Goal: Information Seeking & Learning: Compare options

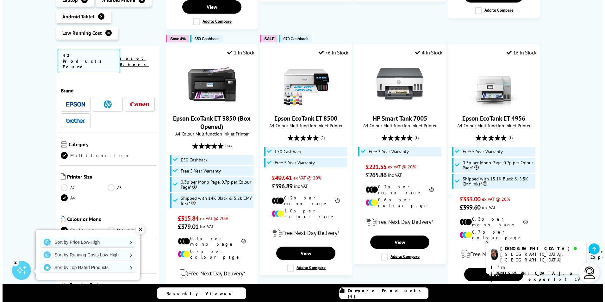
scroll to position [696, 0]
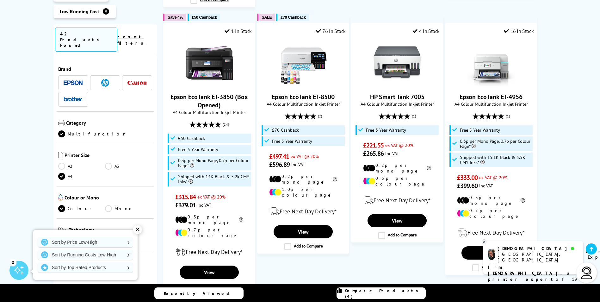
click at [372, 292] on span "Compare Products (4)" at bounding box center [385, 292] width 80 height 11
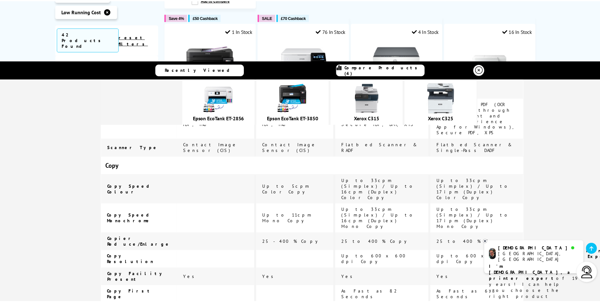
scroll to position [917, 0]
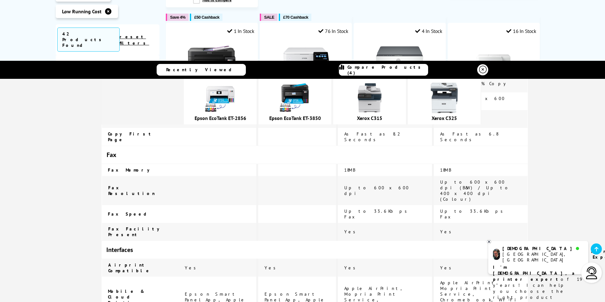
click at [479, 68] on icon at bounding box center [483, 70] width 8 height 8
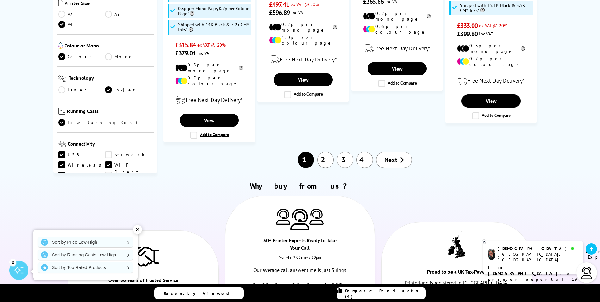
scroll to position [822, 0]
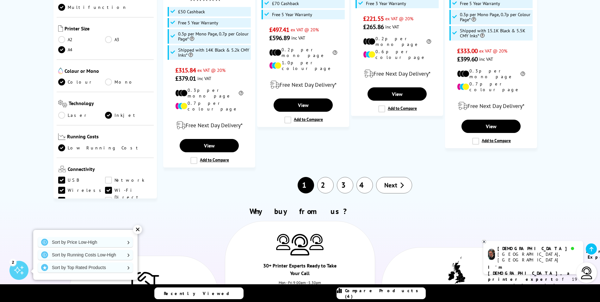
click at [329, 177] on link "2" at bounding box center [325, 185] width 16 height 16
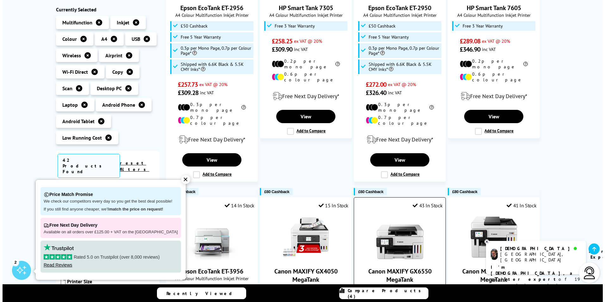
scroll to position [506, 0]
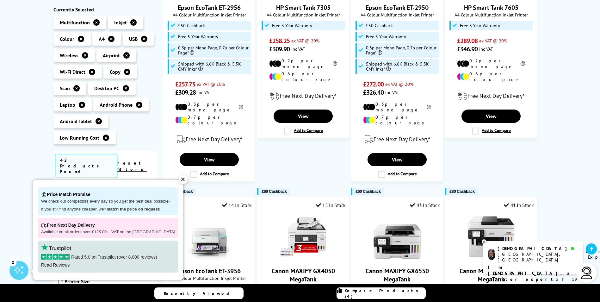
click at [397, 292] on span "Compare Products (4)" at bounding box center [385, 292] width 80 height 11
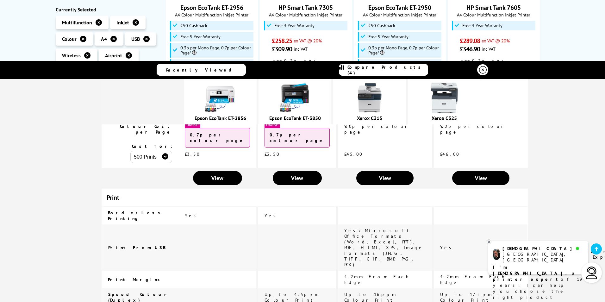
scroll to position [7, 0]
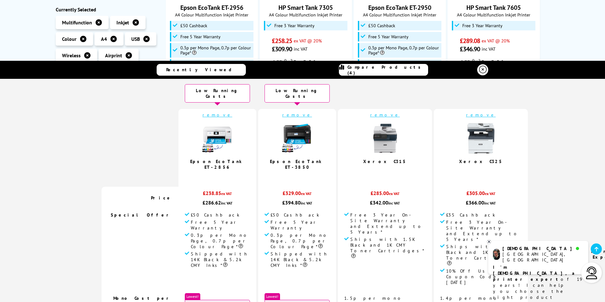
click at [378, 112] on link "remove" at bounding box center [385, 115] width 30 height 6
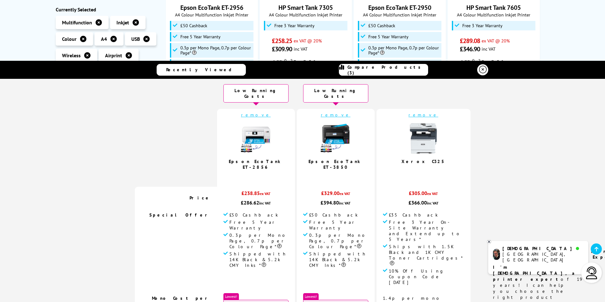
click at [415, 112] on link "remove" at bounding box center [423, 115] width 30 height 6
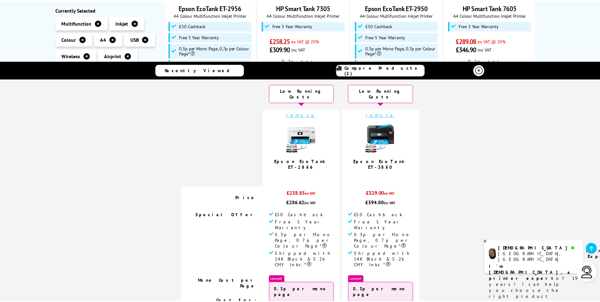
scroll to position [0, 0]
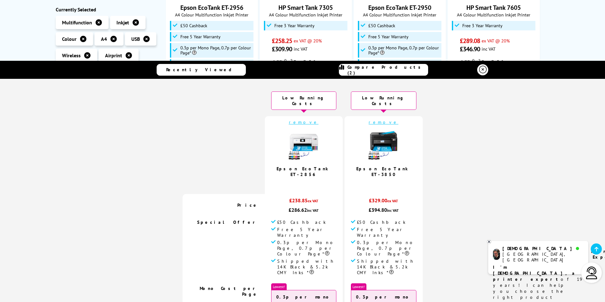
click at [561, 32] on div "Low Running Cost Desktop PC / Laptop / Android Phone / Android Tablet Copy / Sc…" at bounding box center [302, 42] width 605 height 914
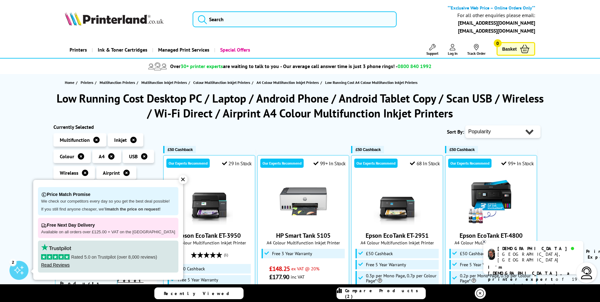
click at [516, 131] on select "Popularity Rating Price - Low to High Price - High to Low Running Costs - Low t…" at bounding box center [502, 131] width 75 height 13
select select "Rating"
click at [465, 125] on select "Popularity Rating Price - Low to High Price - High to Low Running Costs - Low t…" at bounding box center [502, 131] width 75 height 13
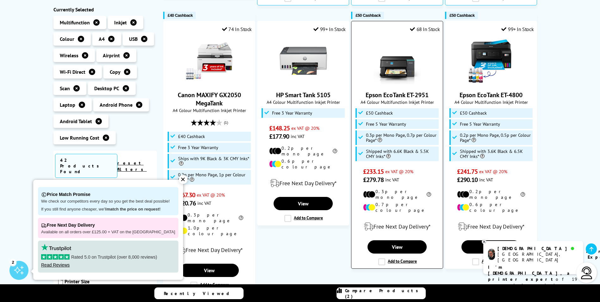
scroll to position [443, 0]
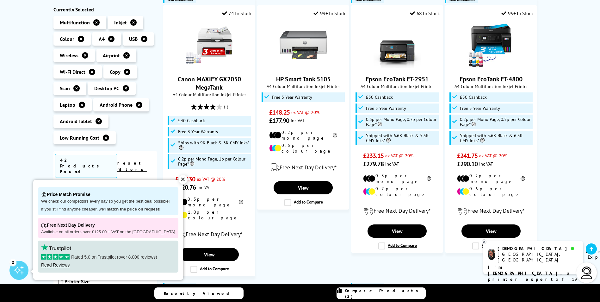
click at [179, 179] on div "✕" at bounding box center [183, 179] width 9 height 9
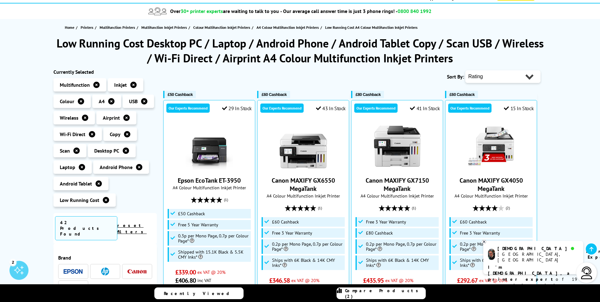
scroll to position [0, 0]
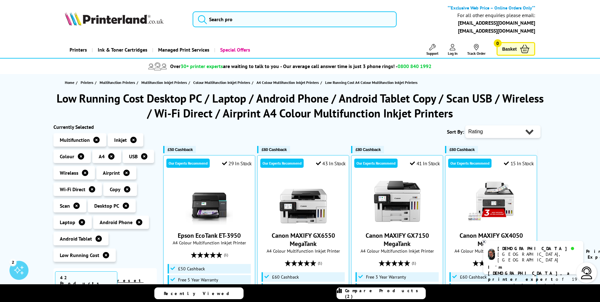
click at [529, 133] on select "Popularity Rating Price - Low to High Price - High to Low Running Costs - Low t…" at bounding box center [502, 131] width 75 height 13
select select "Running Costs"
click at [465, 125] on select "Popularity Rating Price - Low to High Price - High to Low Running Costs - Low t…" at bounding box center [502, 131] width 75 height 13
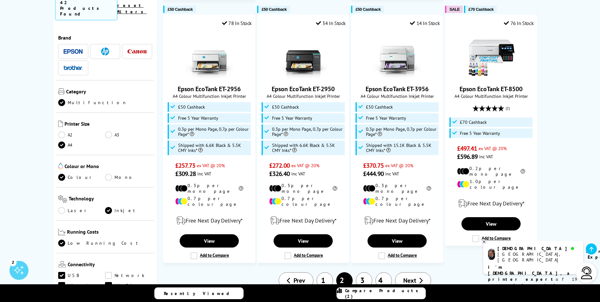
scroll to position [790, 0]
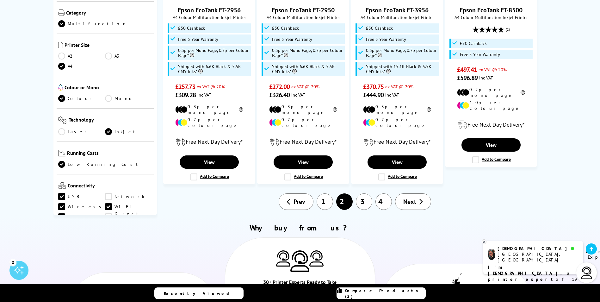
click at [419, 198] on icon at bounding box center [421, 201] width 4 height 6
